Goal: Participate in discussion

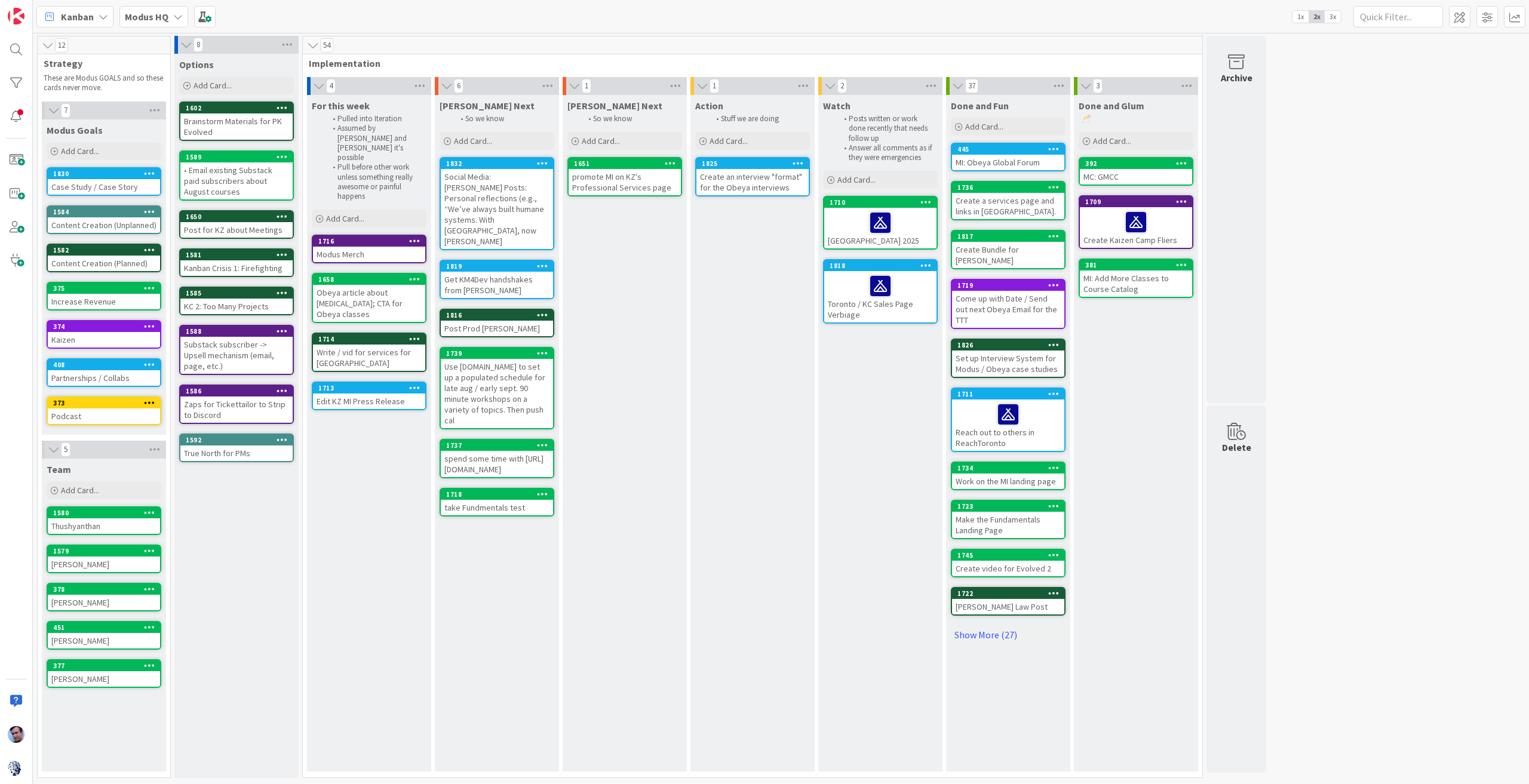
click at [914, 283] on div at bounding box center [880, 286] width 105 height 25
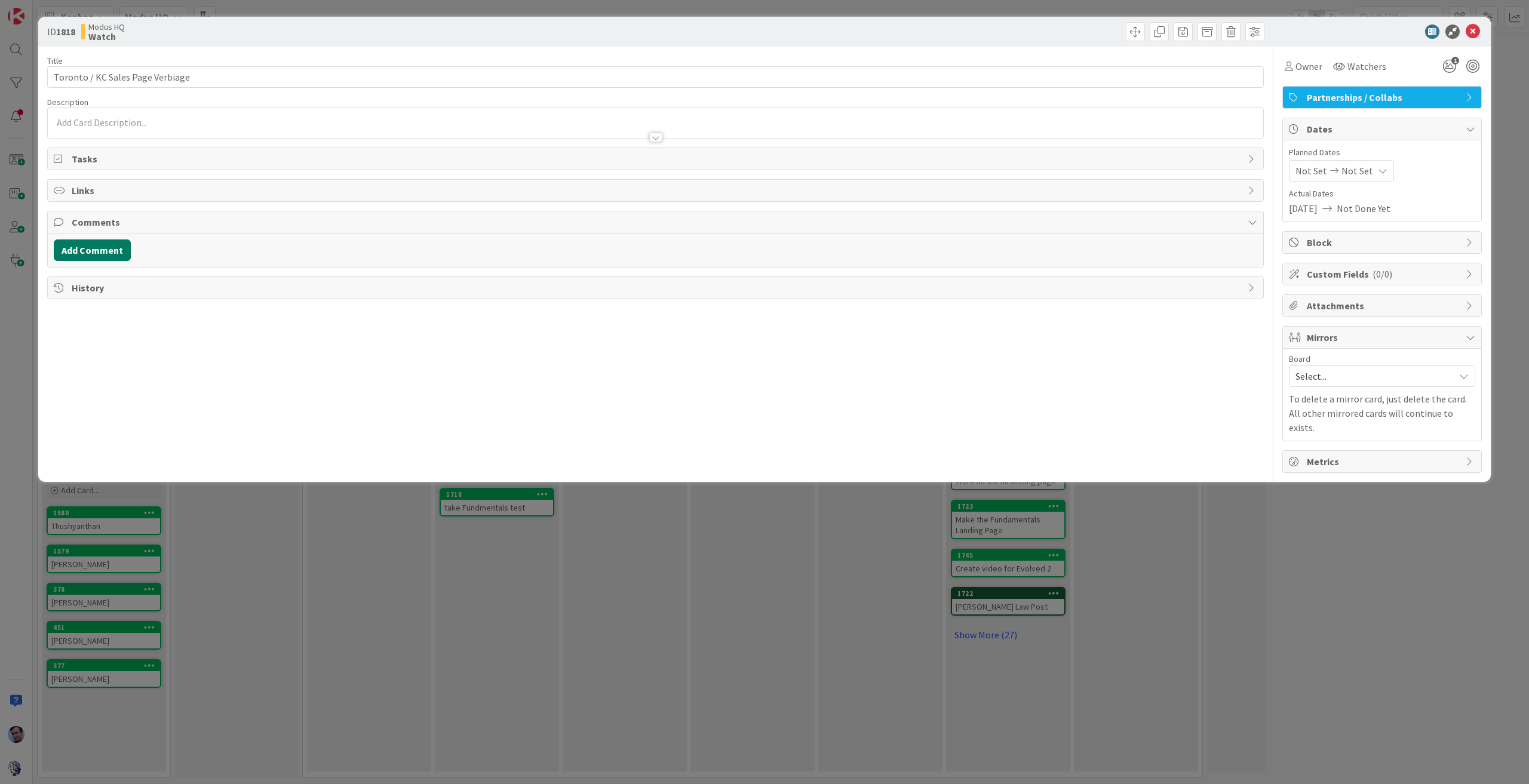
click at [113, 248] on button "Add Comment" at bounding box center [92, 250] width 77 height 22
click at [290, 308] on div at bounding box center [655, 301] width 1202 height 47
click at [58, 332] on button "Add" at bounding box center [67, 338] width 27 height 14
click at [1475, 33] on icon at bounding box center [1472, 31] width 14 height 14
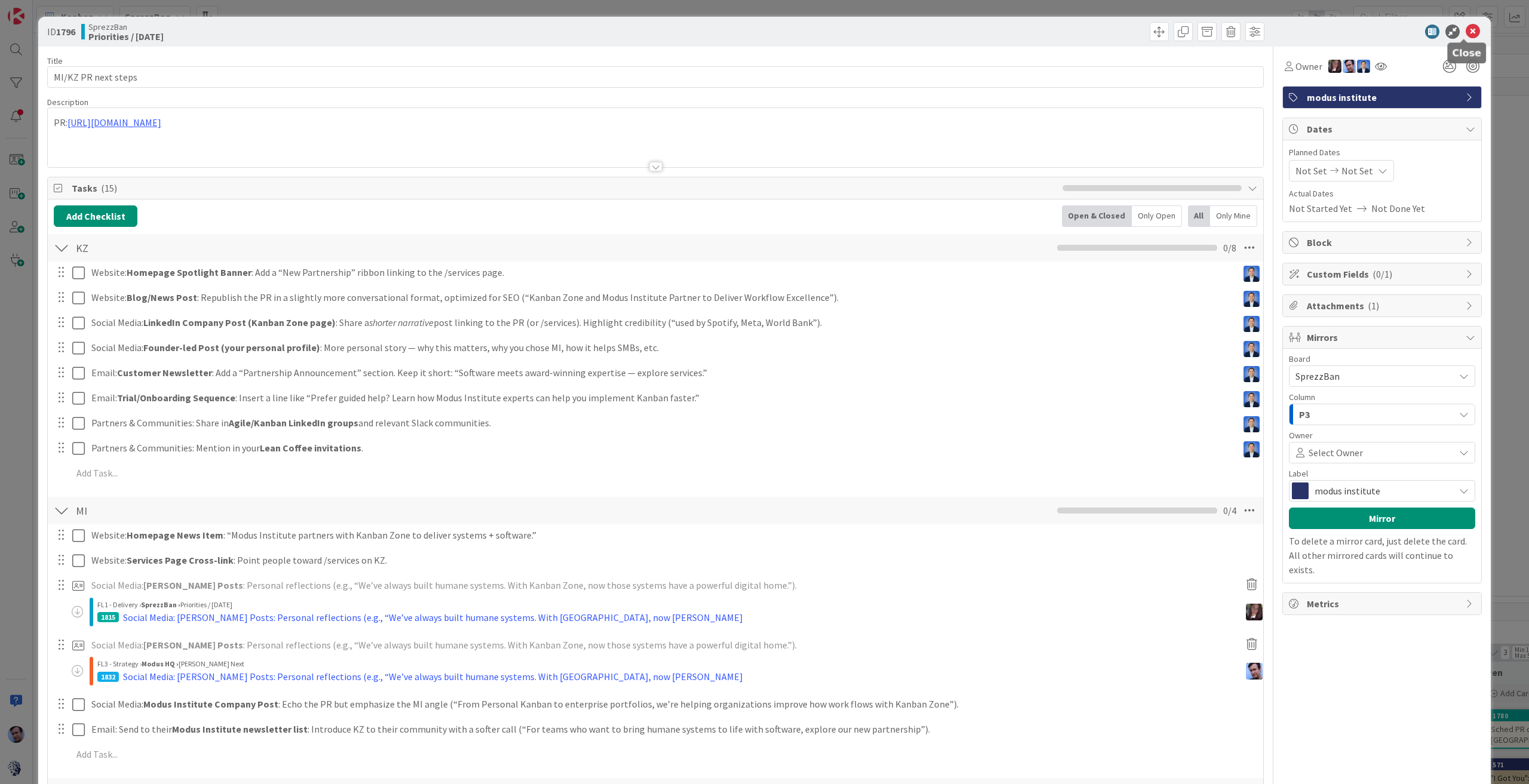
click at [1467, 37] on icon at bounding box center [1472, 31] width 14 height 14
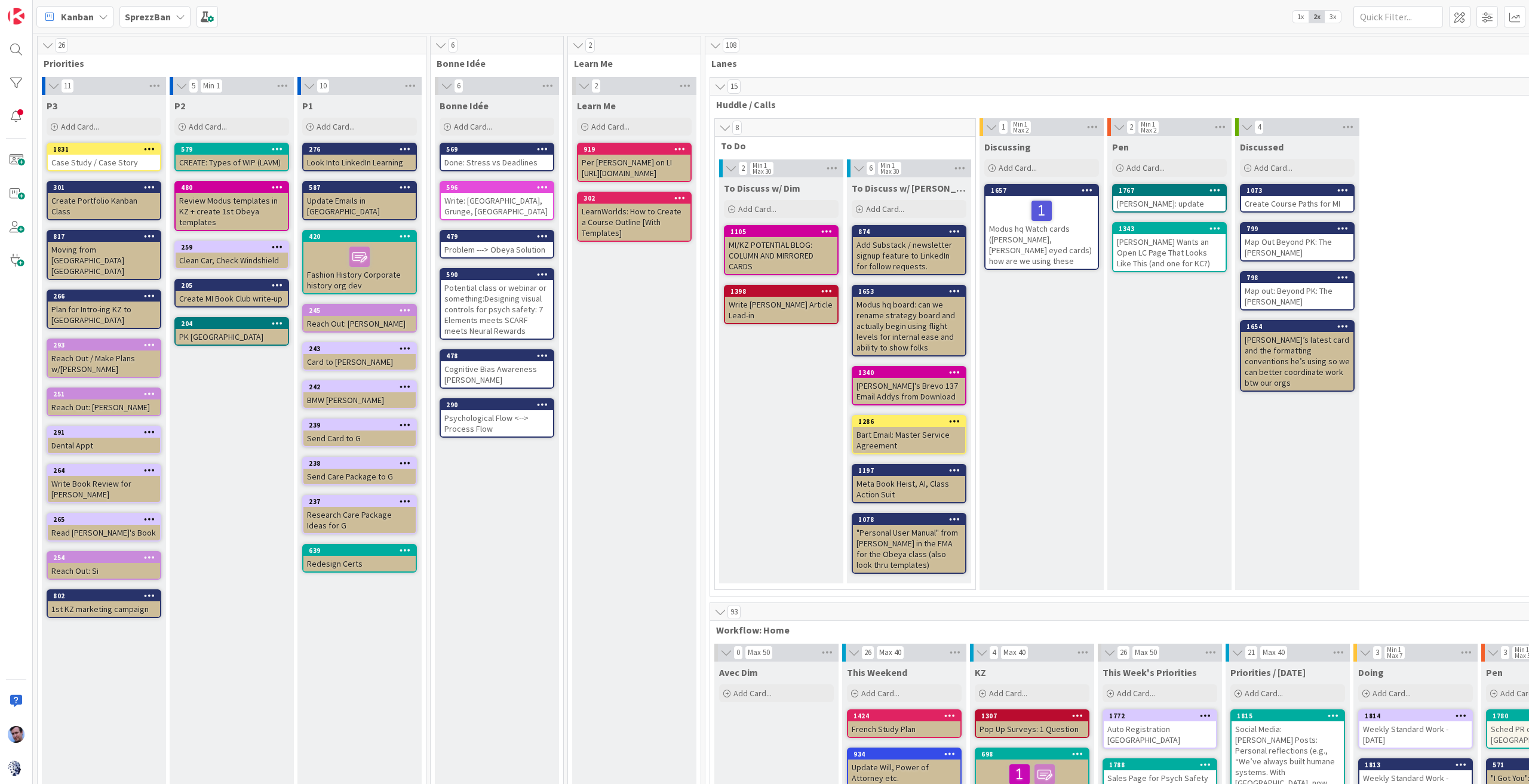
click at [170, 12] on div "SprezzBan" at bounding box center [155, 17] width 71 height 22
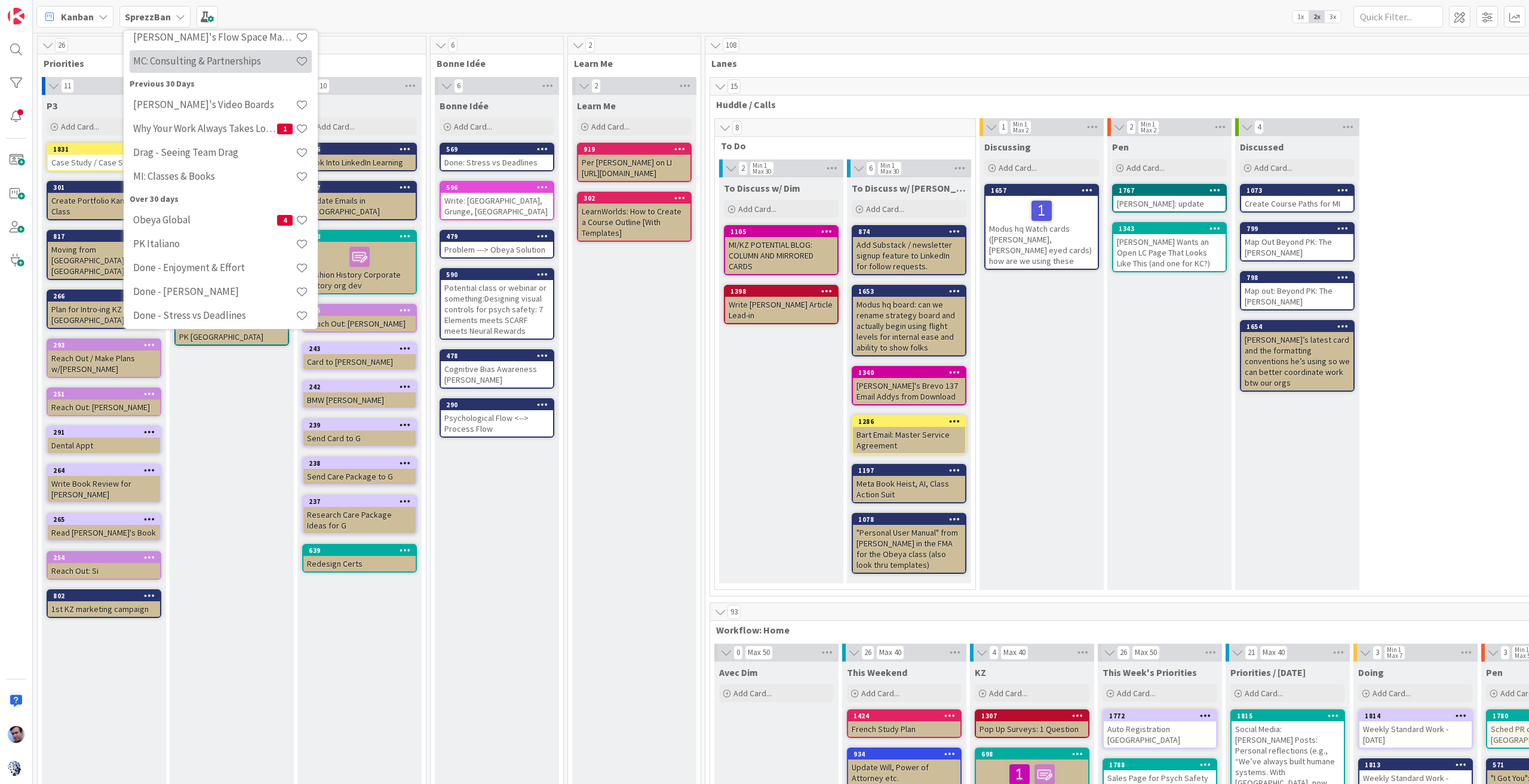
scroll to position [179, 0]
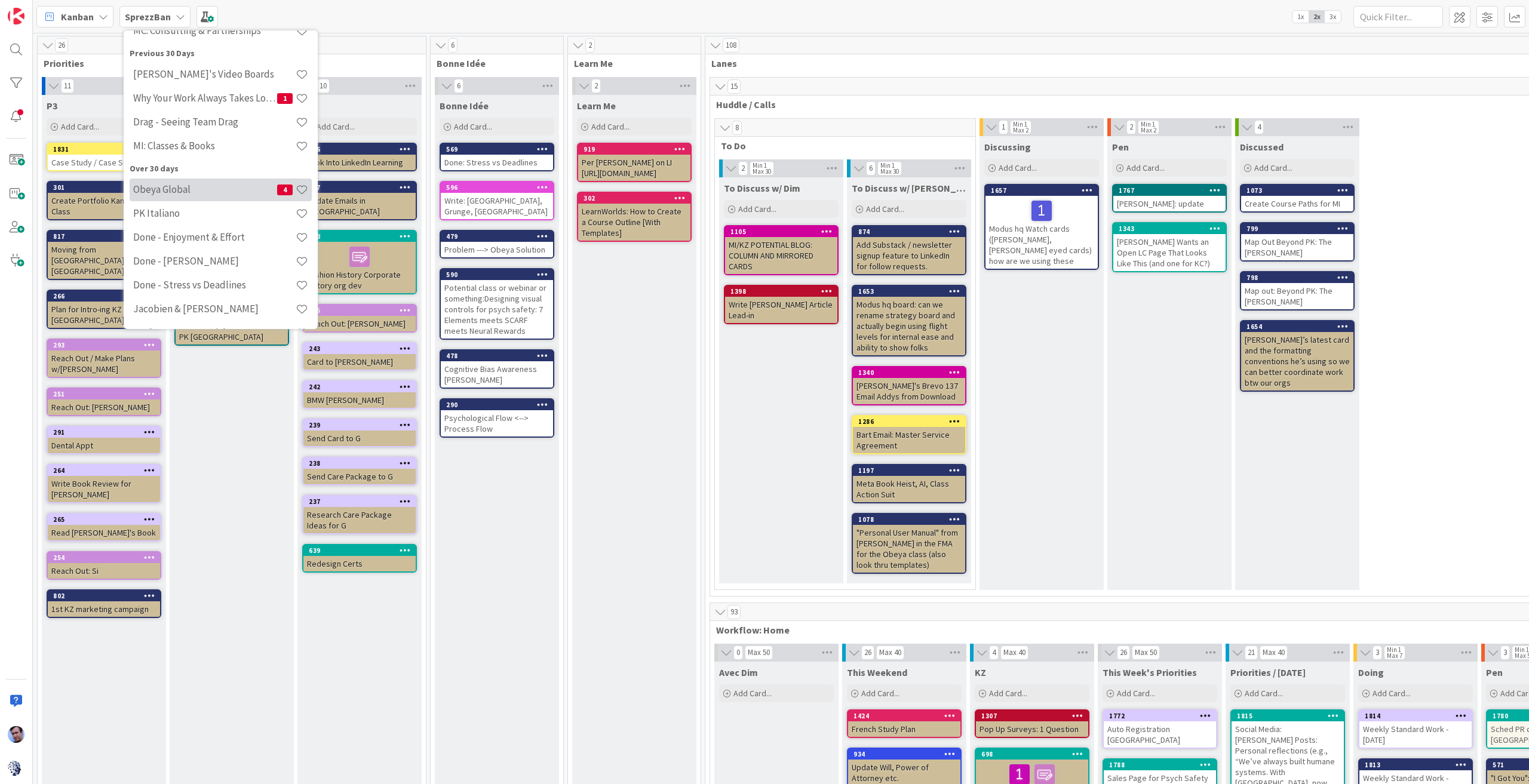
click at [193, 192] on h4 "Obeya Global" at bounding box center [205, 189] width 144 height 12
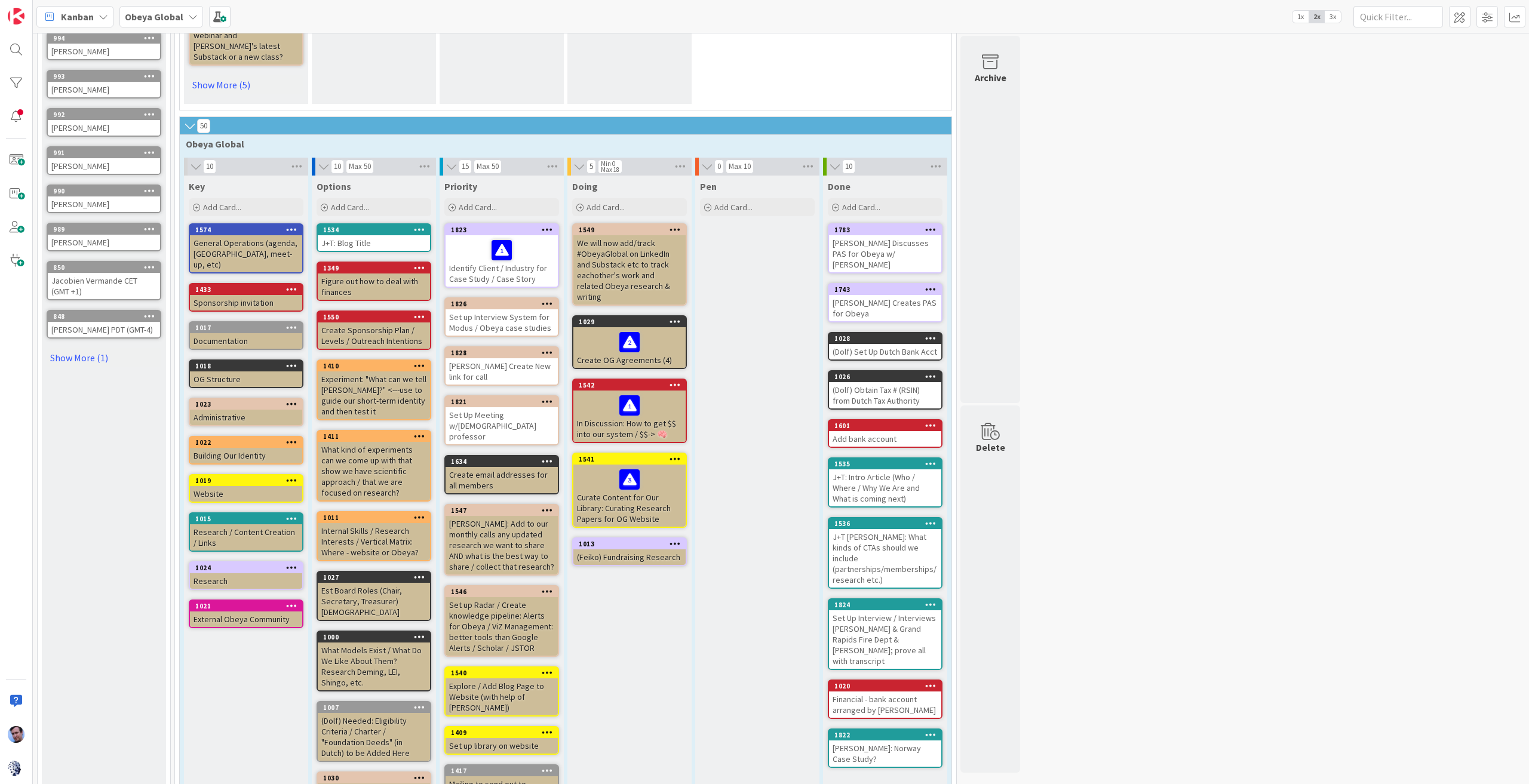
scroll to position [614, 0]
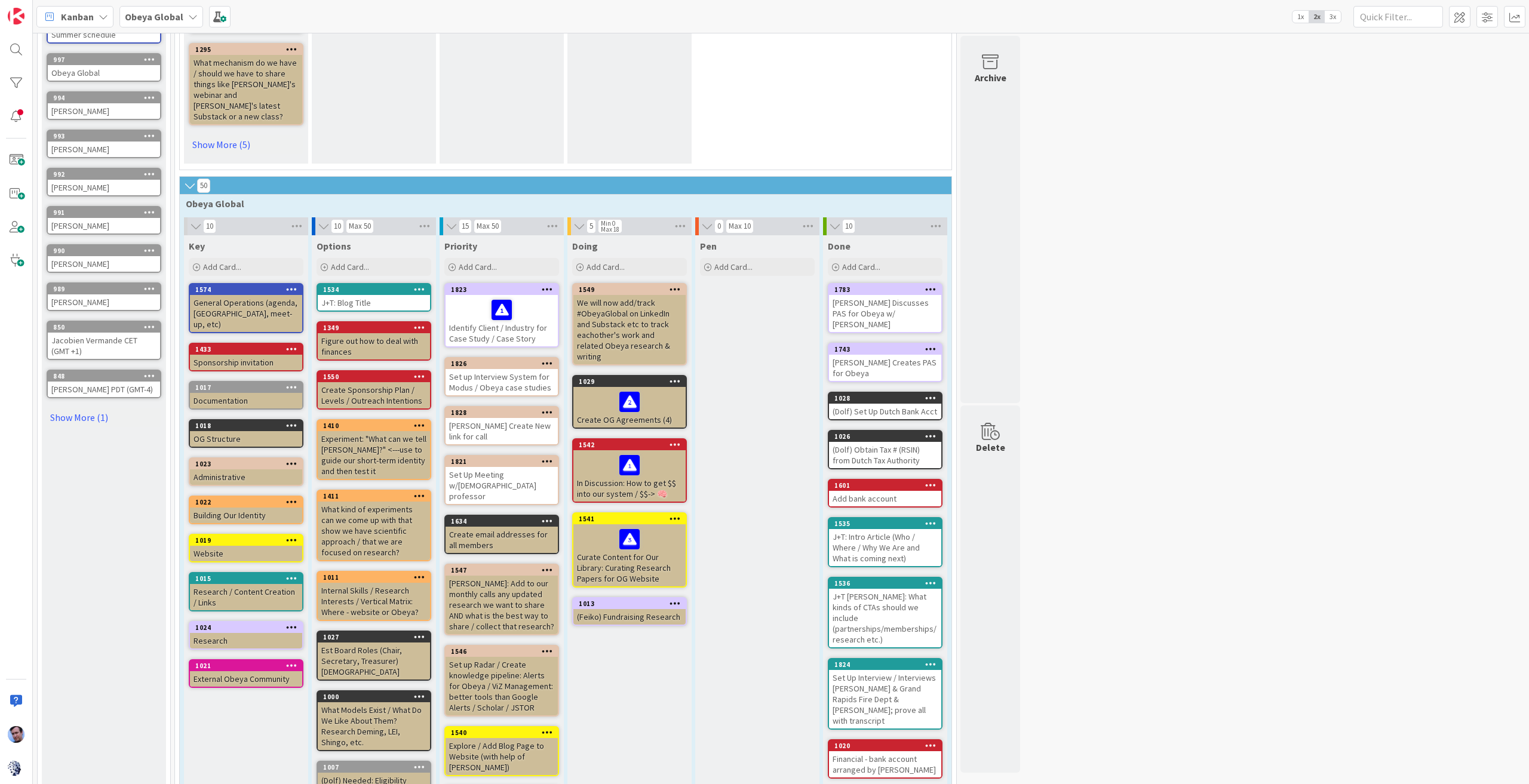
click at [177, 13] on b "Obeya Global" at bounding box center [154, 17] width 58 height 12
